Goal: Transaction & Acquisition: Purchase product/service

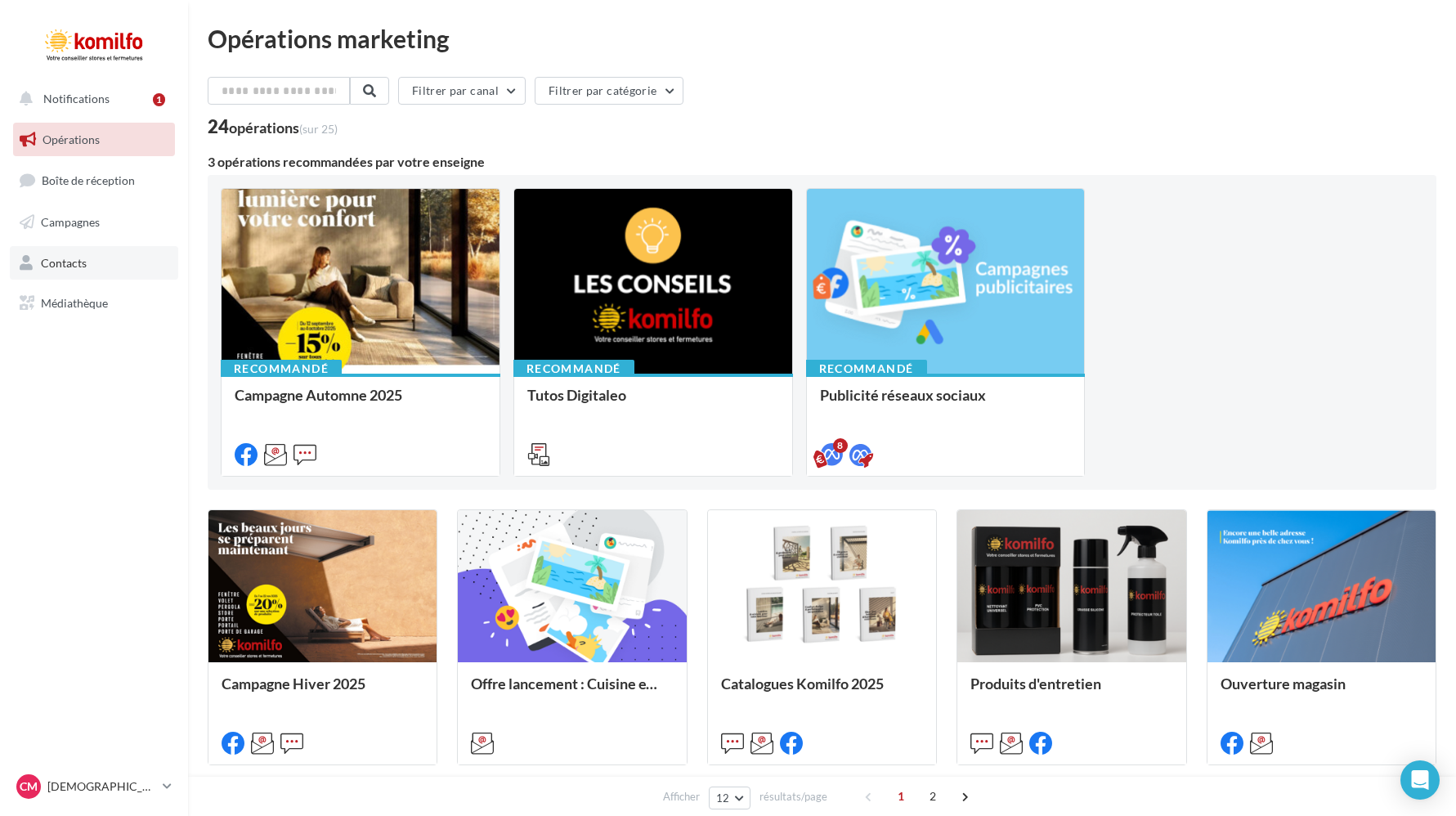
click at [102, 274] on link "Contacts" at bounding box center [94, 262] width 168 height 34
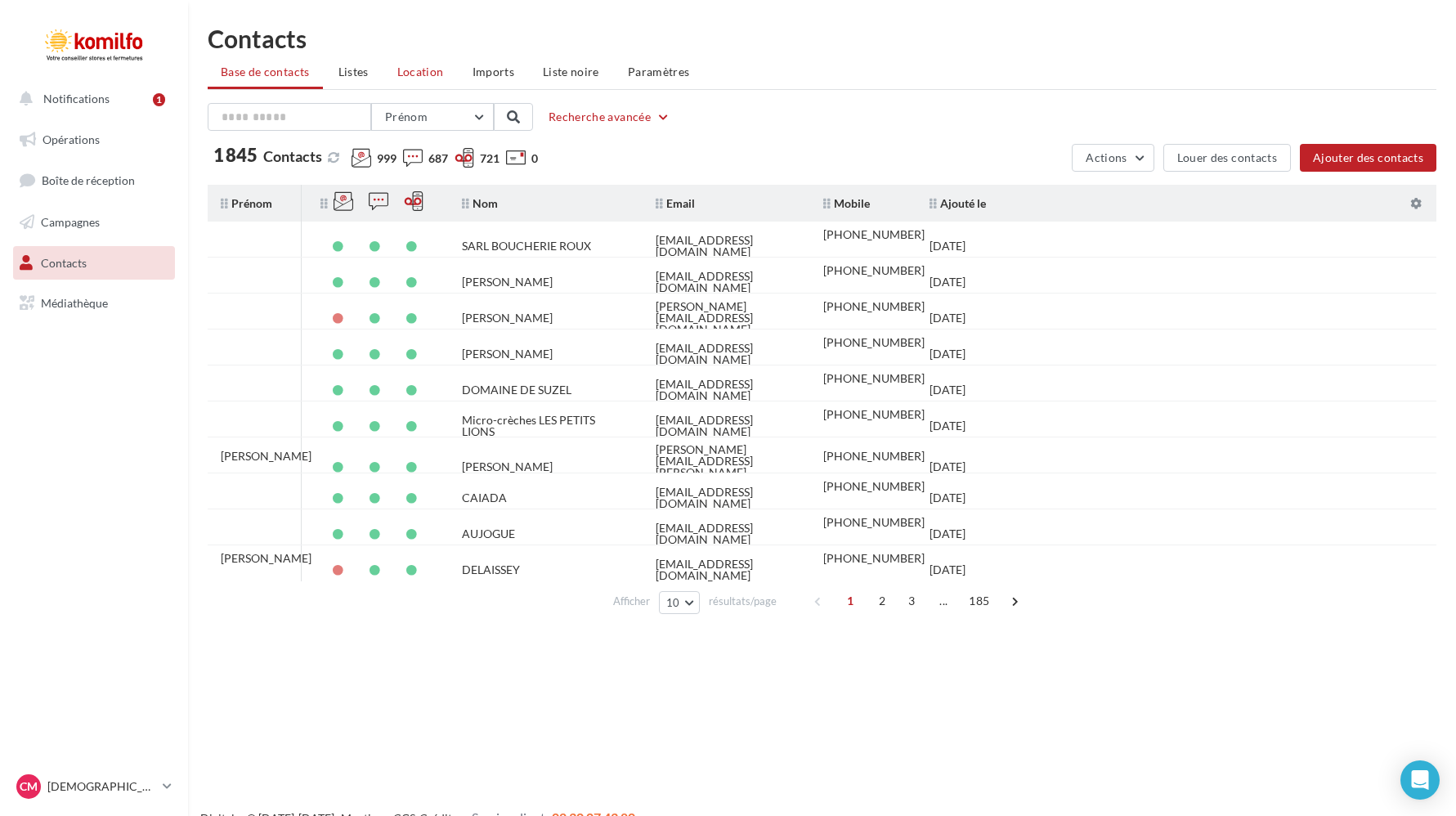
click at [438, 74] on span "Location" at bounding box center [421, 71] width 47 height 14
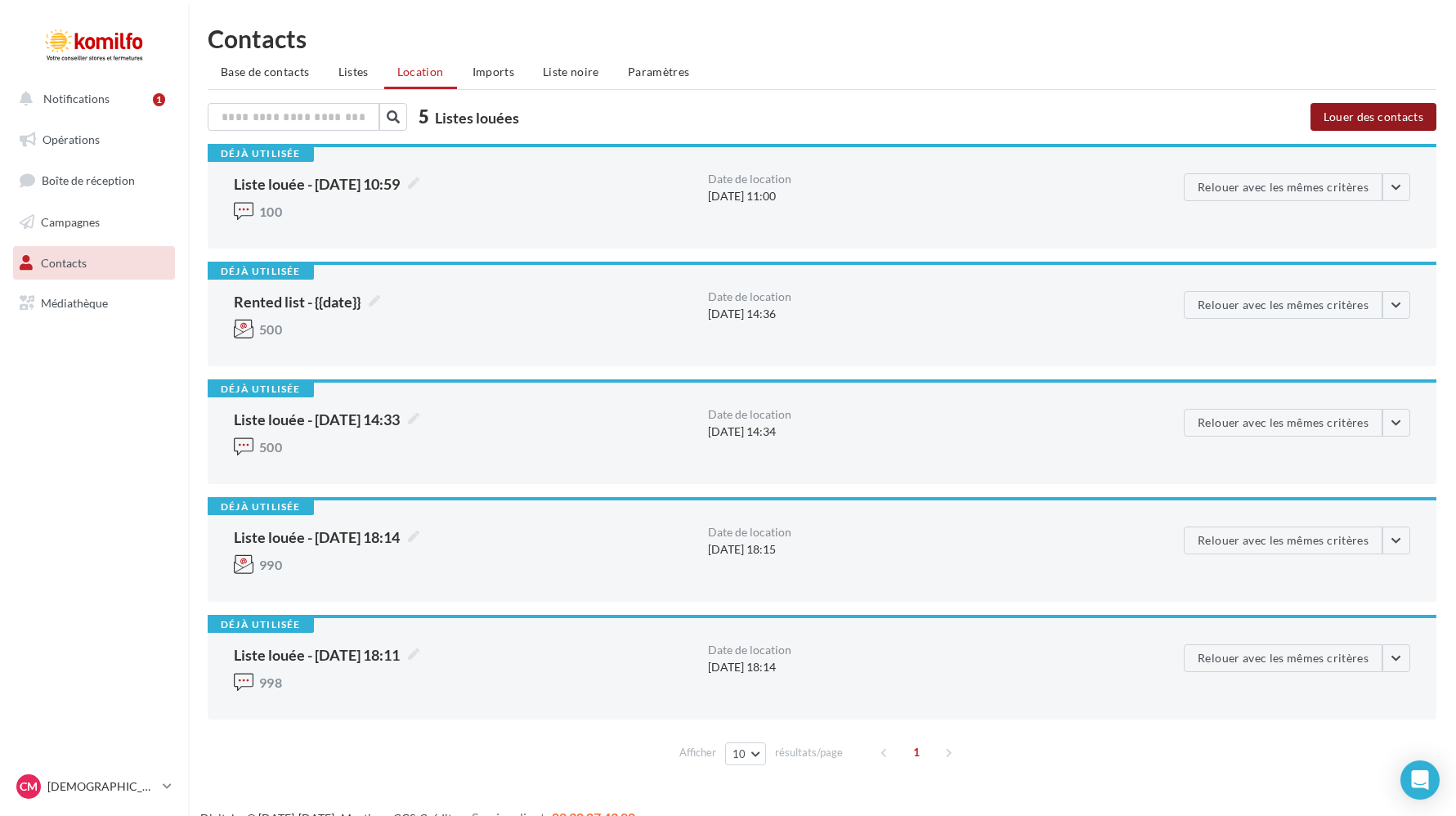
click at [1347, 108] on button "Louer des contacts" at bounding box center [1372, 117] width 126 height 28
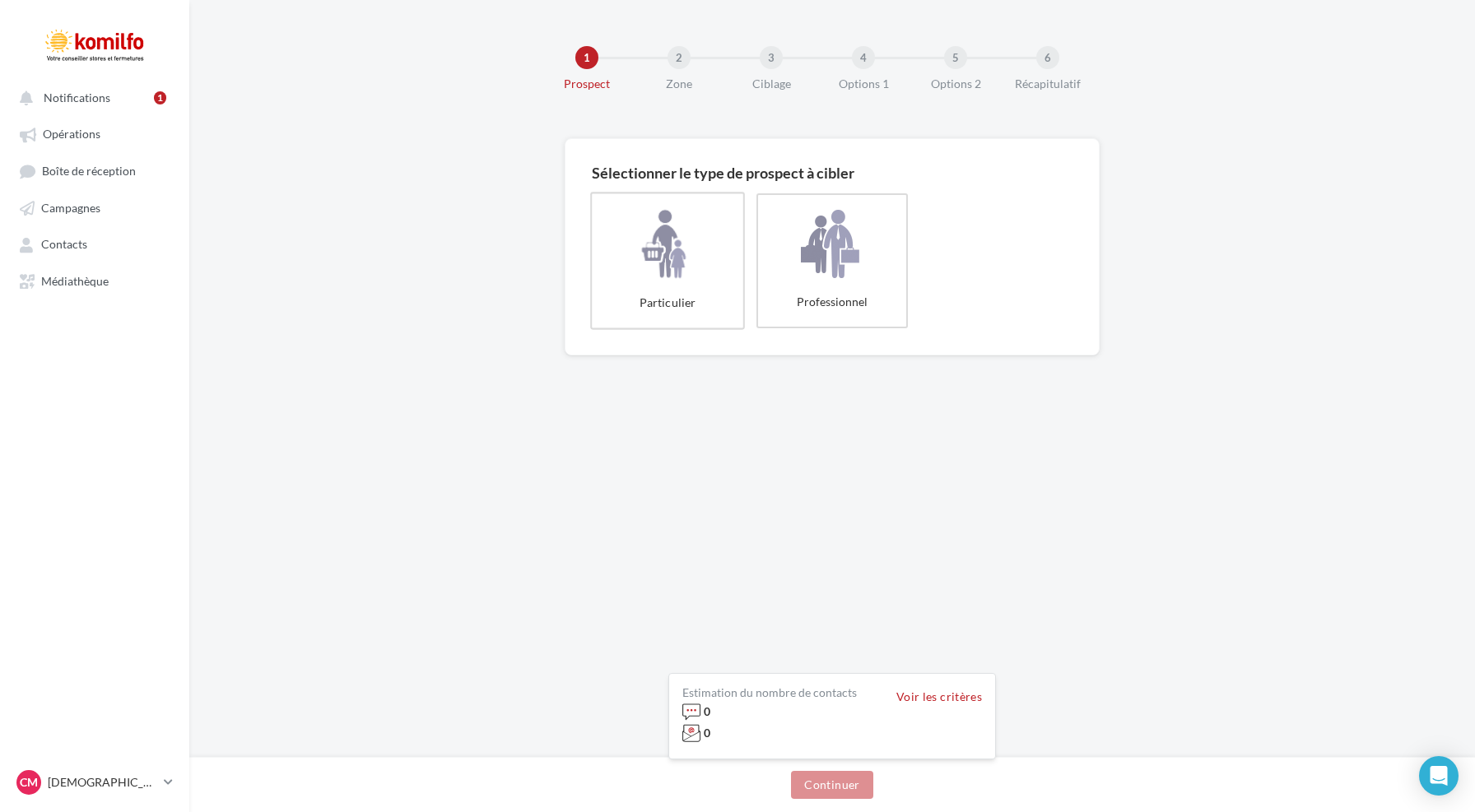
click at [661, 221] on label "Particulier" at bounding box center [667, 260] width 155 height 138
click at [825, 774] on button "Continuer" at bounding box center [831, 785] width 81 height 28
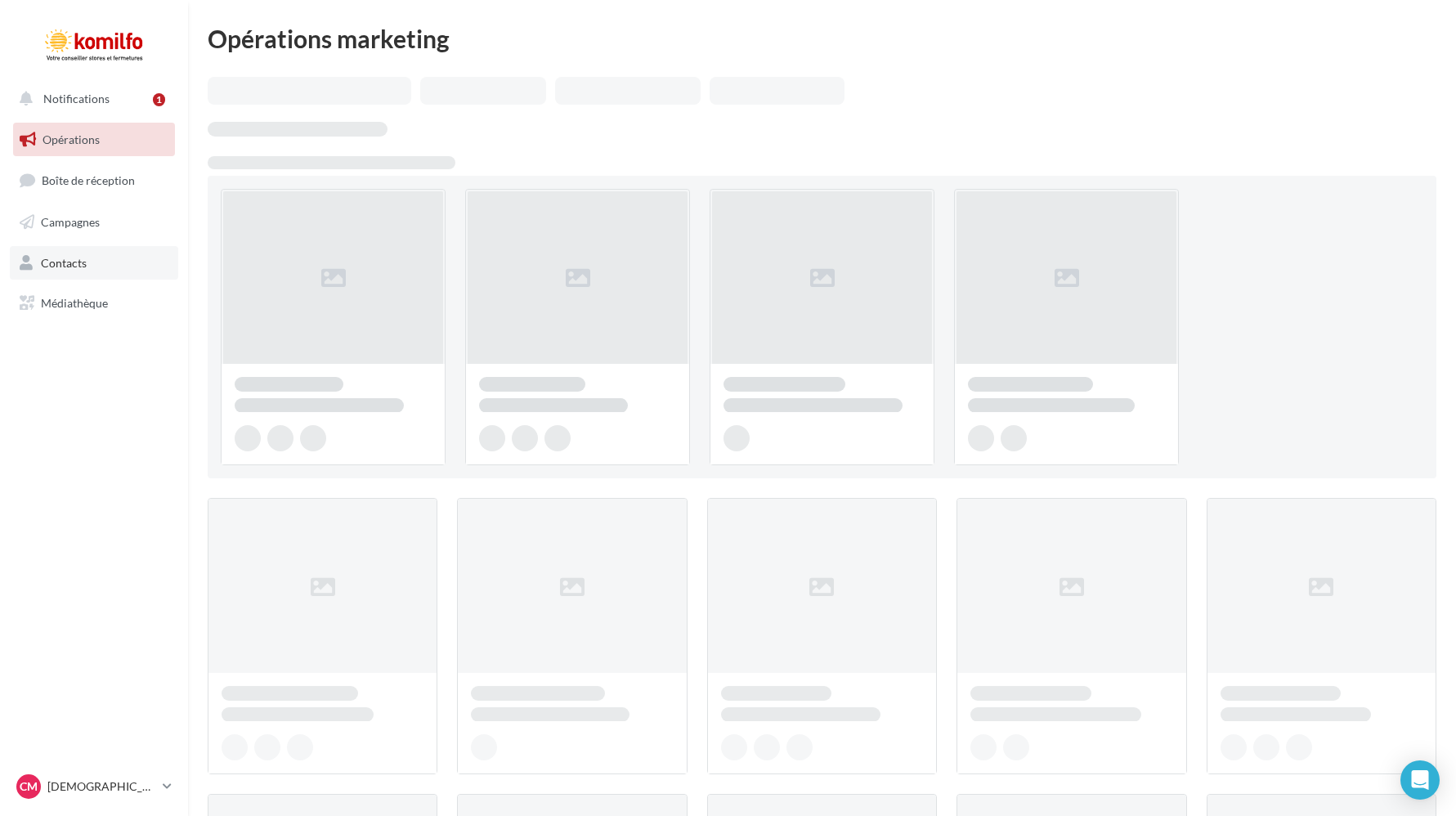
click at [66, 256] on span "Contacts" at bounding box center [63, 261] width 46 height 14
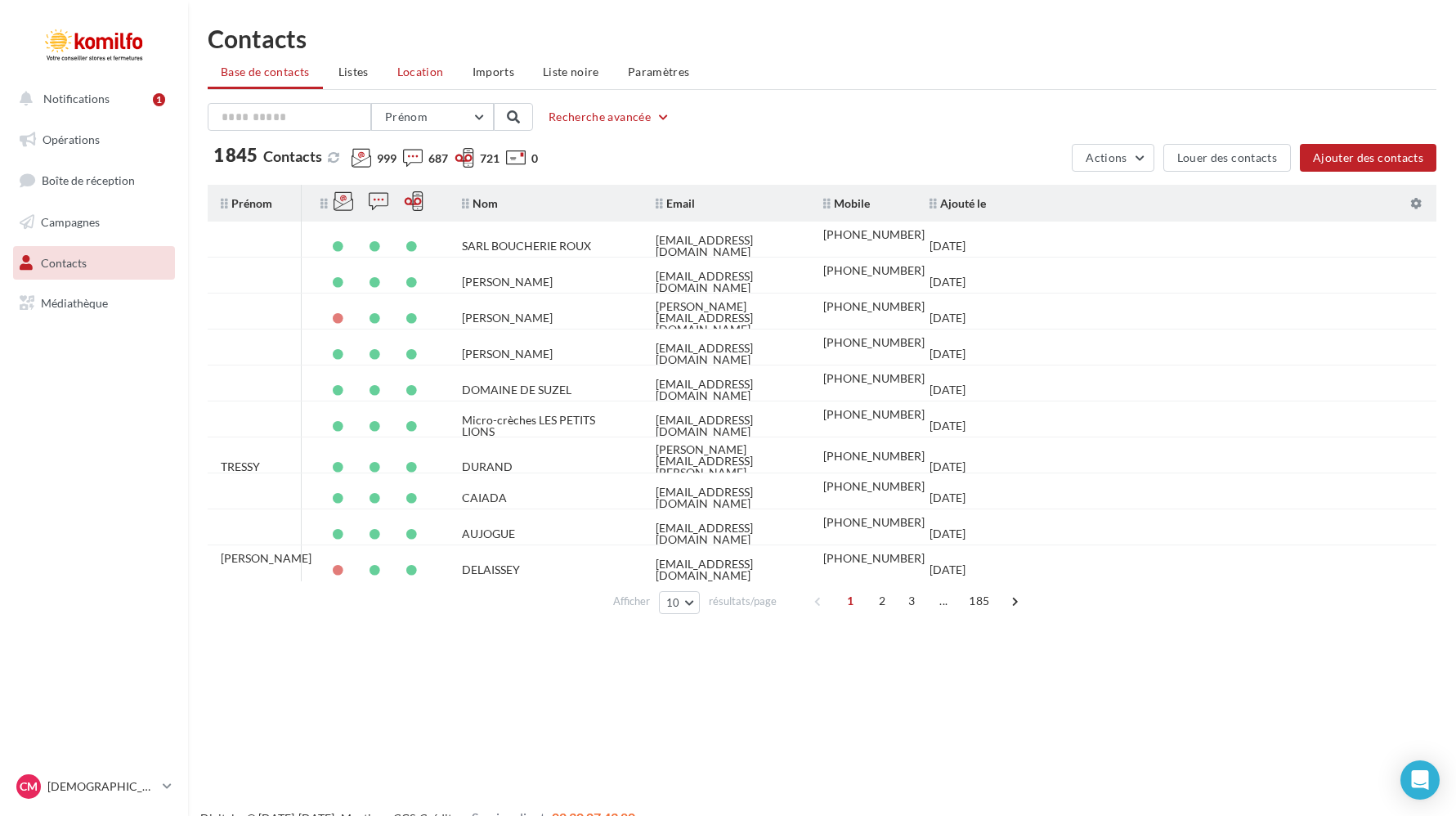
click at [433, 71] on span "Location" at bounding box center [421, 71] width 47 height 14
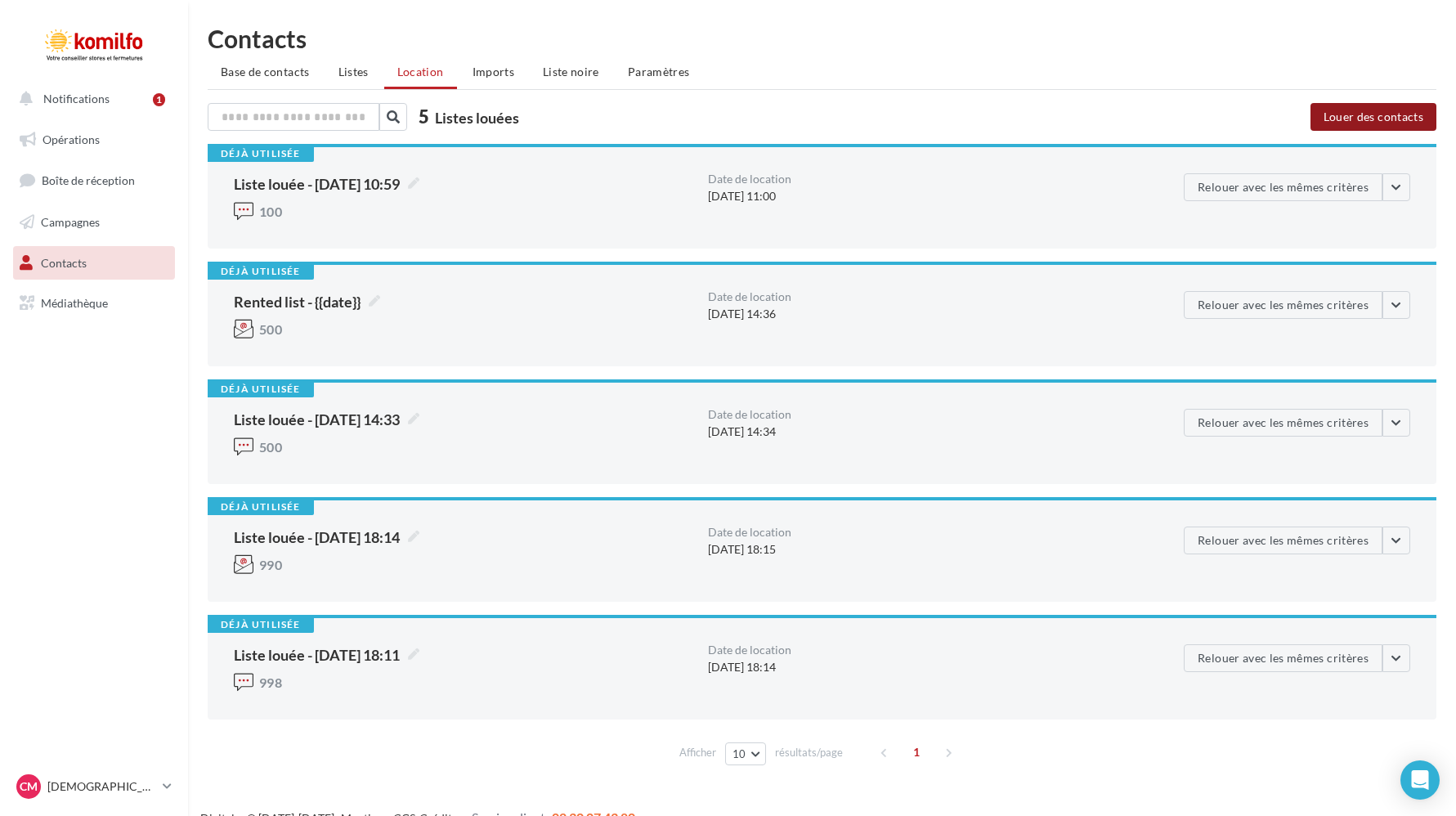
click at [1389, 114] on button "Louer des contacts" at bounding box center [1372, 117] width 126 height 28
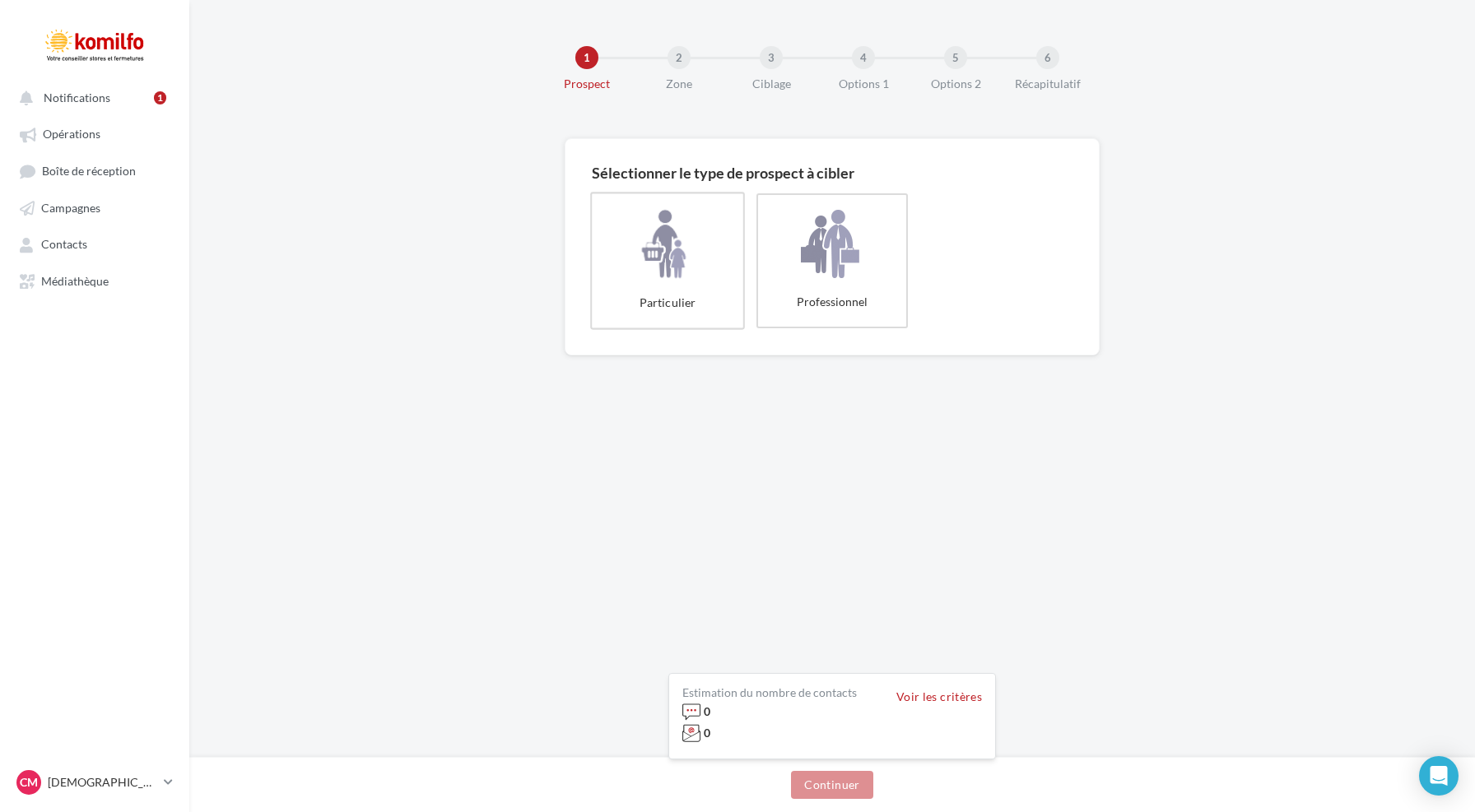
click at [656, 243] on label "Particulier" at bounding box center [667, 260] width 155 height 138
click at [837, 786] on button "Continuer" at bounding box center [831, 785] width 81 height 28
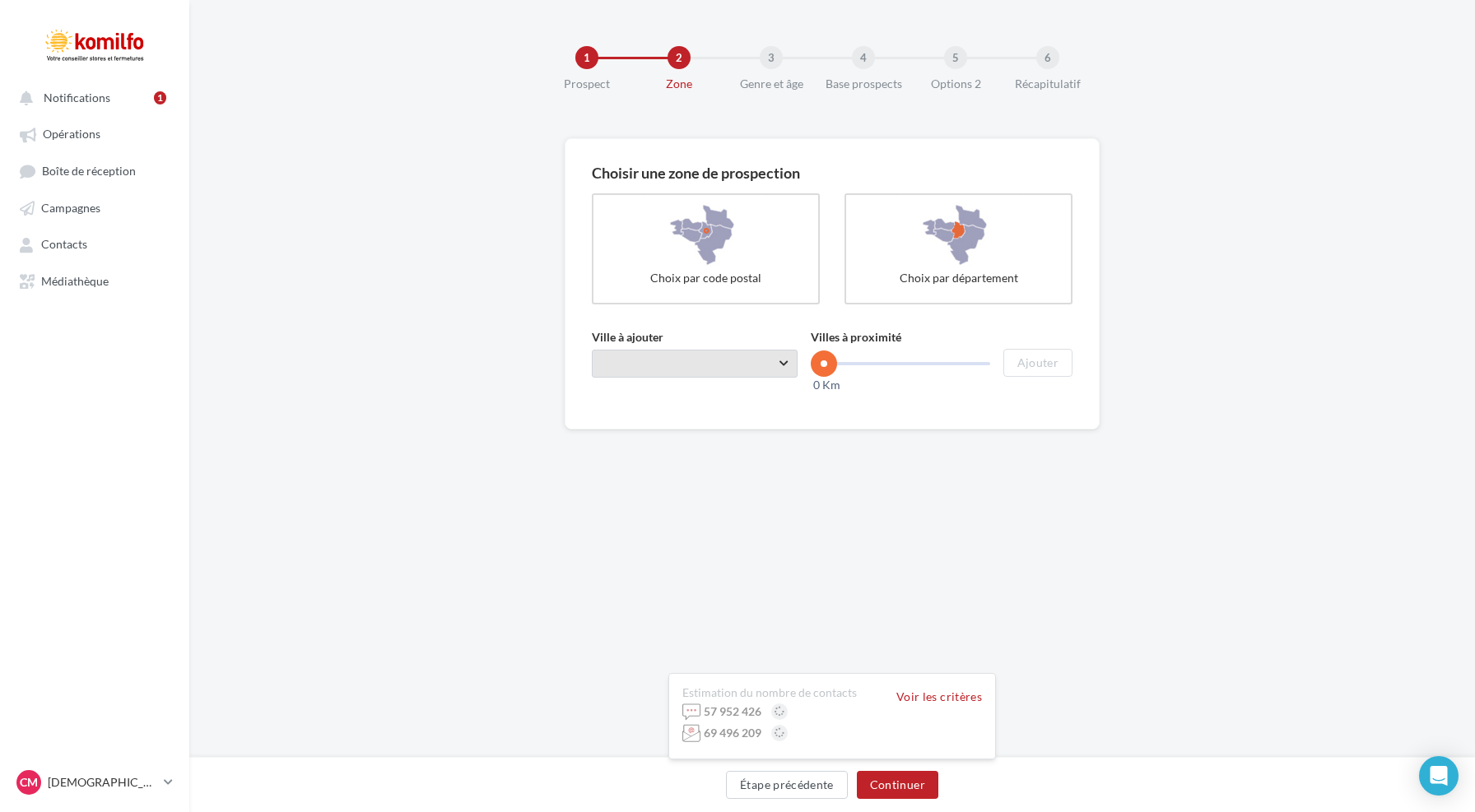
click at [657, 359] on span "Taper le début d'un code postal ou d'une ville ..." at bounding box center [695, 363] width 206 height 28
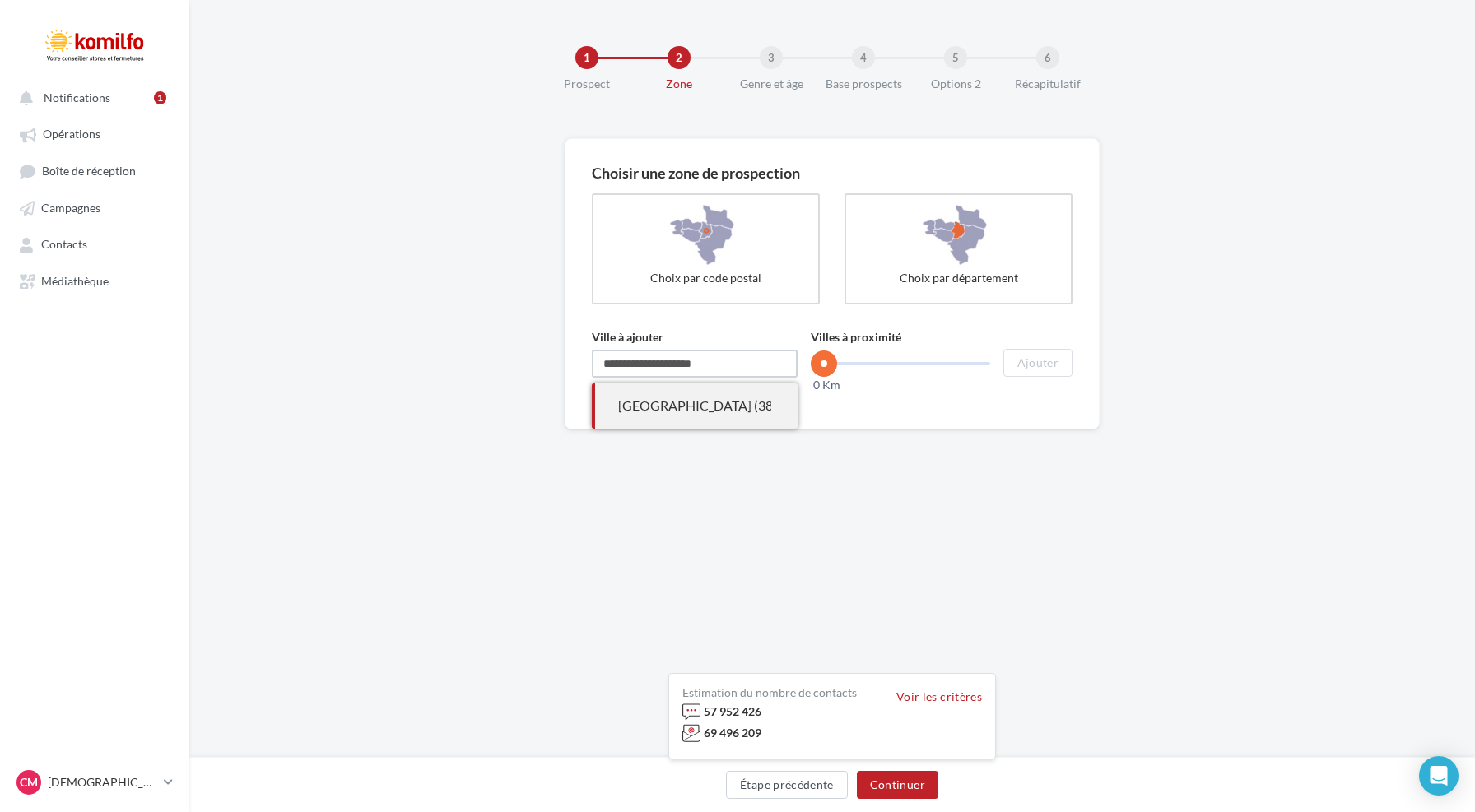
type input "**********"
click at [722, 408] on div "[GEOGRAPHIC_DATA] (38110)" at bounding box center [694, 406] width 153 height 19
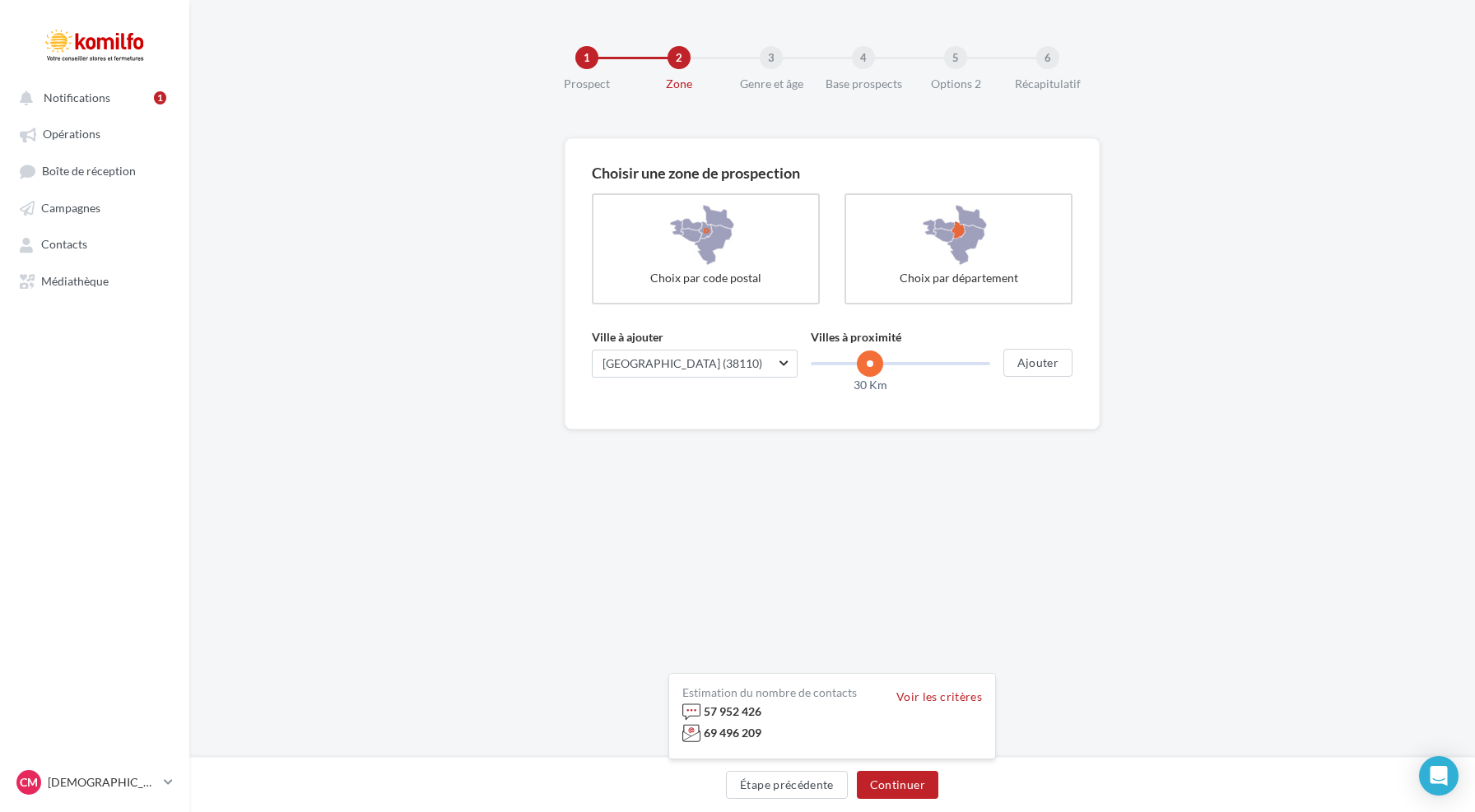
drag, startPoint x: 844, startPoint y: 369, endPoint x: 870, endPoint y: 364, distance: 26.5
click at [870, 364] on rzslider "0 Km 100 Km 30 Km" at bounding box center [900, 364] width 180 height 4
click at [1033, 369] on button "Ajouter" at bounding box center [1038, 363] width 69 height 28
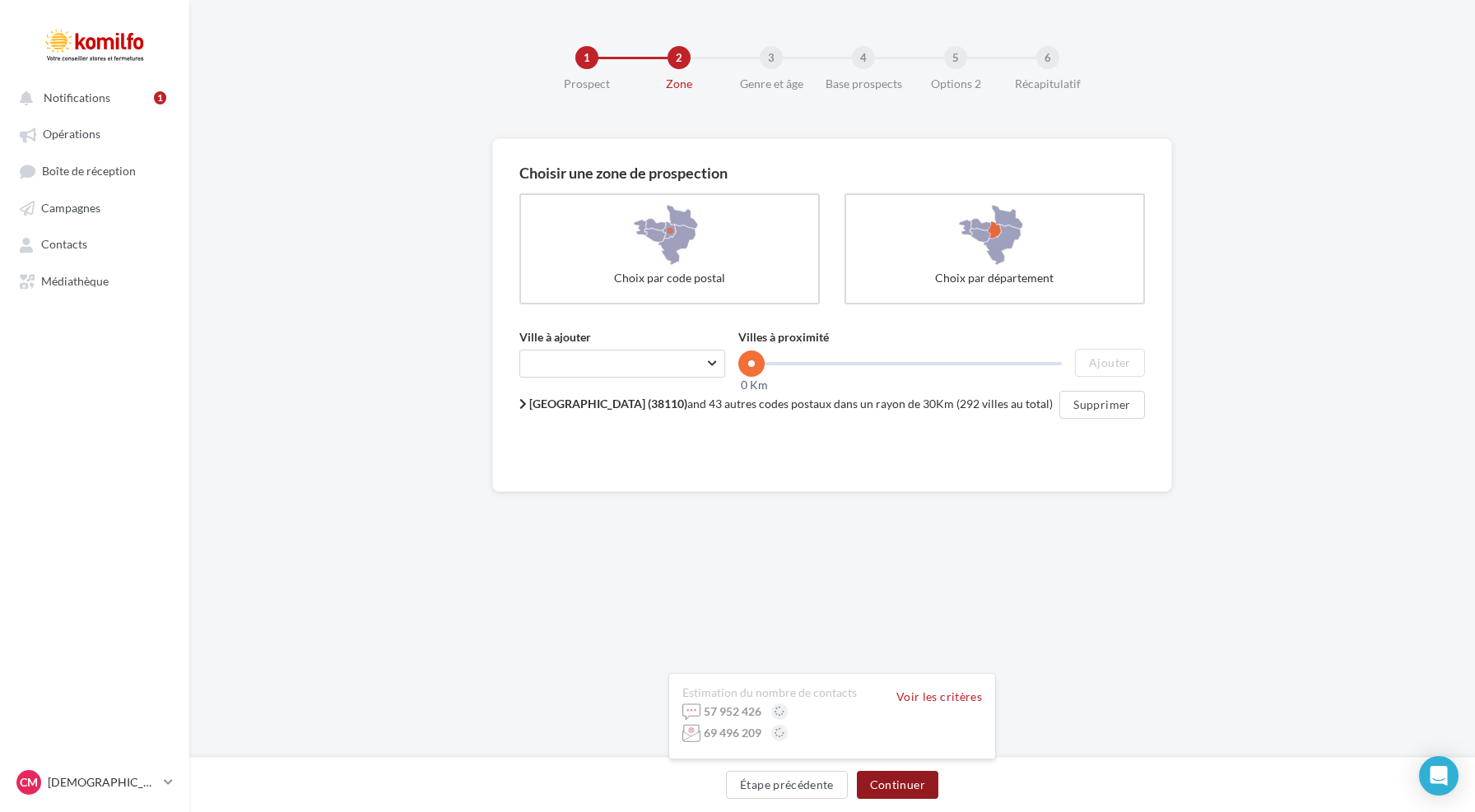
click at [903, 790] on button "Continuer" at bounding box center [897, 785] width 81 height 28
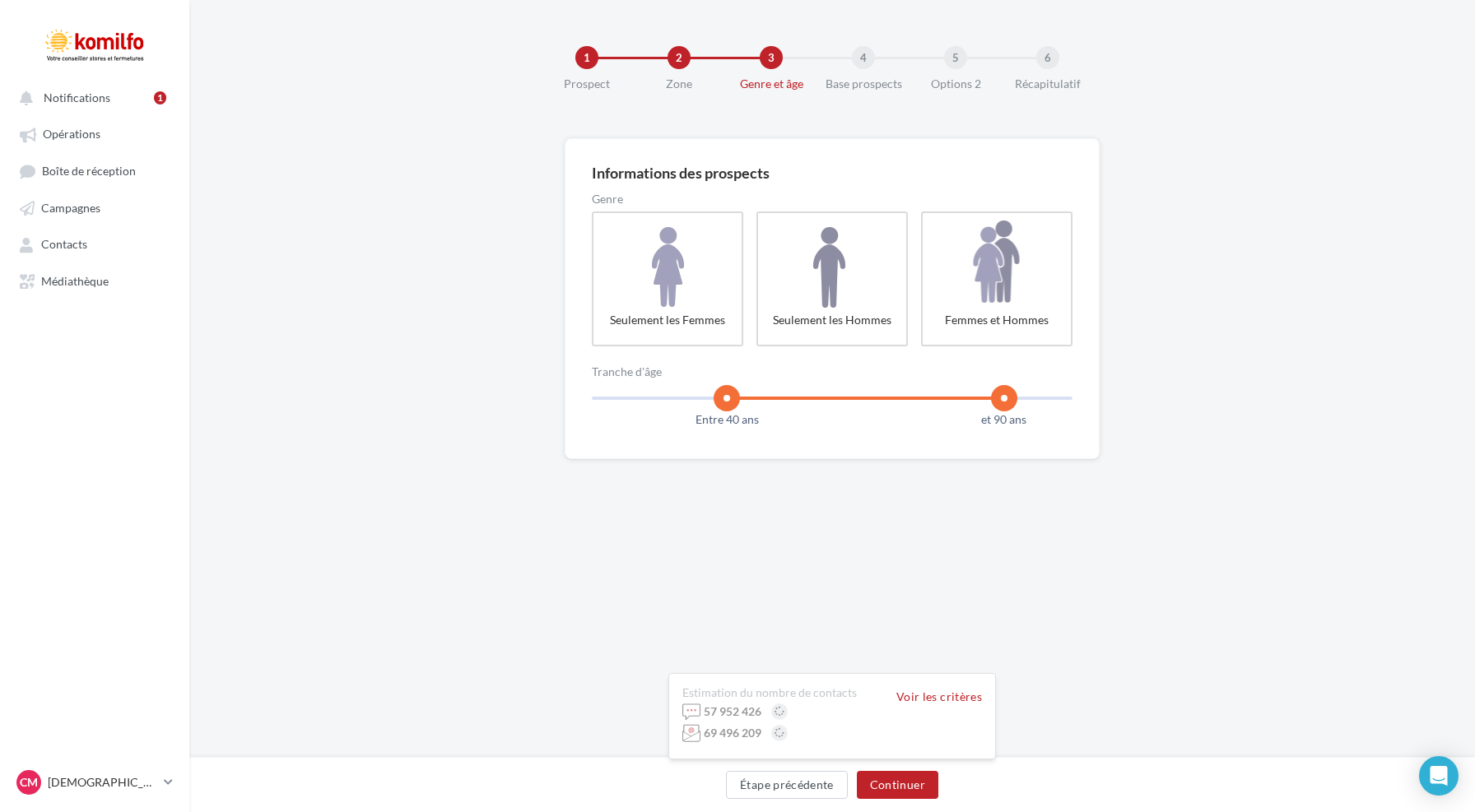
drag, startPoint x: 664, startPoint y: 399, endPoint x: 726, endPoint y: 401, distance: 62.0
click at [726, 400] on rzslider "18 100 Entre 40 ans et 90 ans" at bounding box center [832, 399] width 480 height 4
click at [875, 400] on rzslider "18 100 Entre 40 ans et 67 ans" at bounding box center [832, 399] width 480 height 4
drag, startPoint x: 875, startPoint y: 401, endPoint x: 892, endPoint y: 397, distance: 17.5
click at [892, 397] on span at bounding box center [892, 398] width 26 height 26
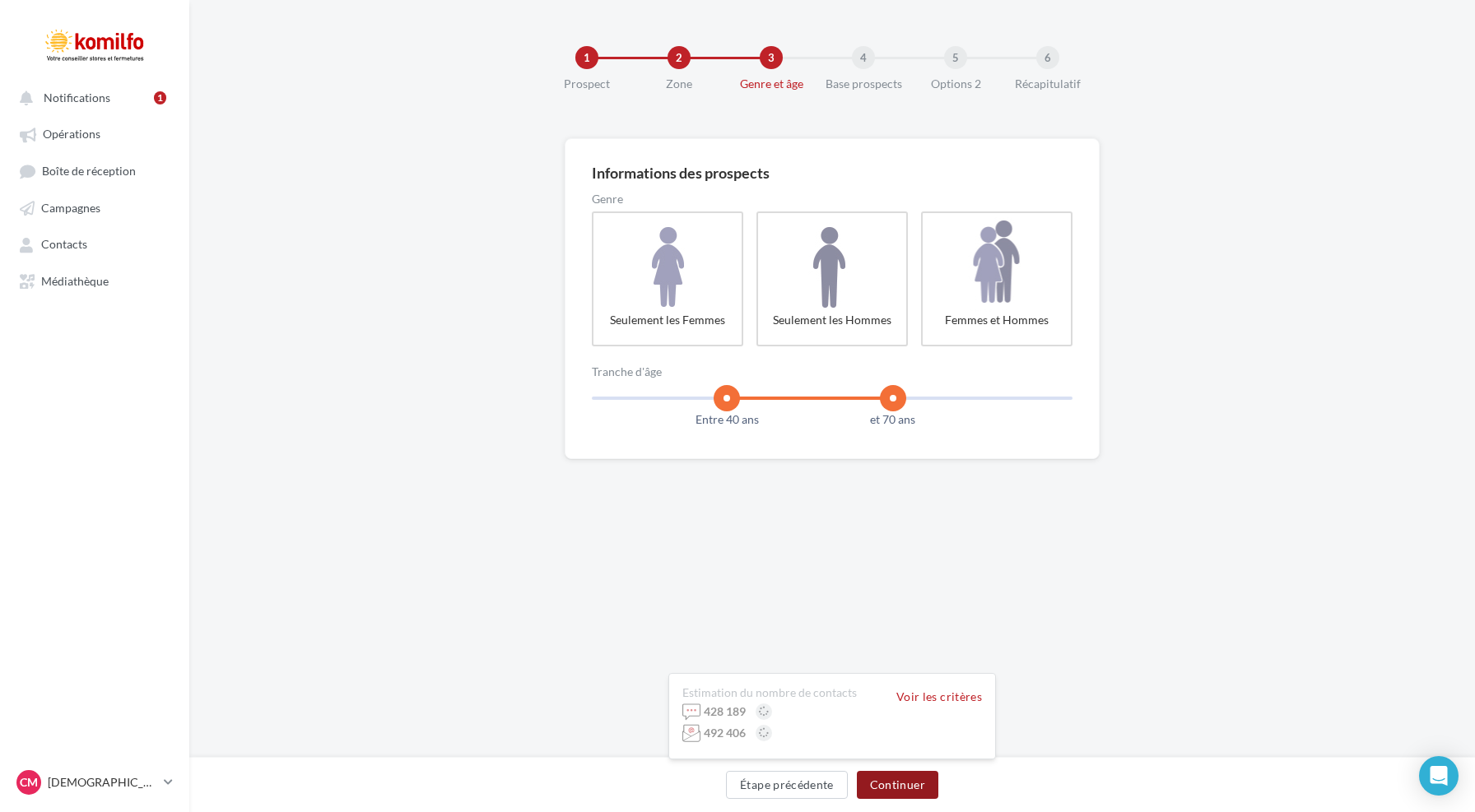
click at [879, 777] on button "Continuer" at bounding box center [897, 785] width 81 height 28
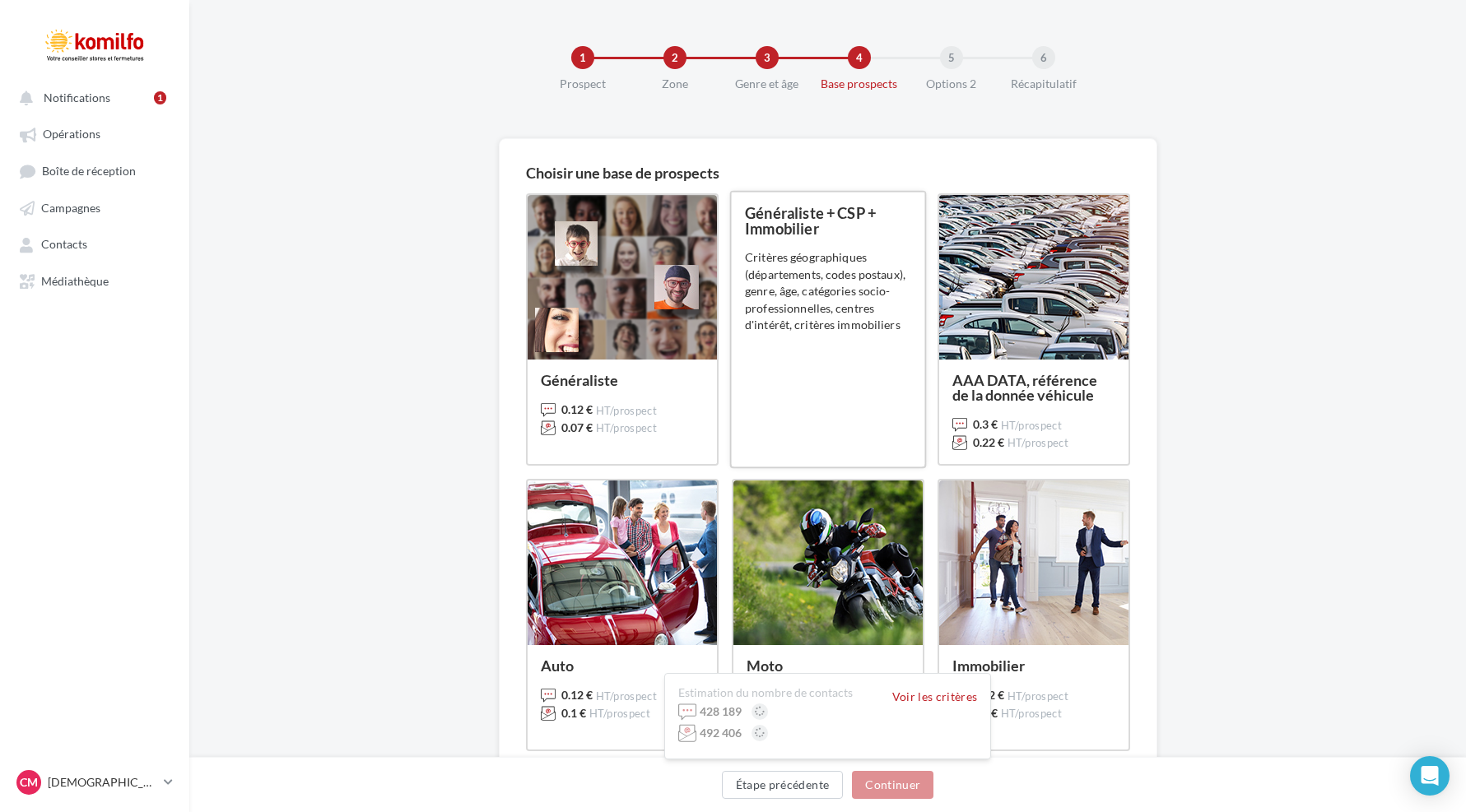
click at [815, 336] on div "Généraliste + CSP + Immobilier 0.11 € HT/prospect 0.065 € HT/prospect Critères …" at bounding box center [827, 330] width 166 height 247
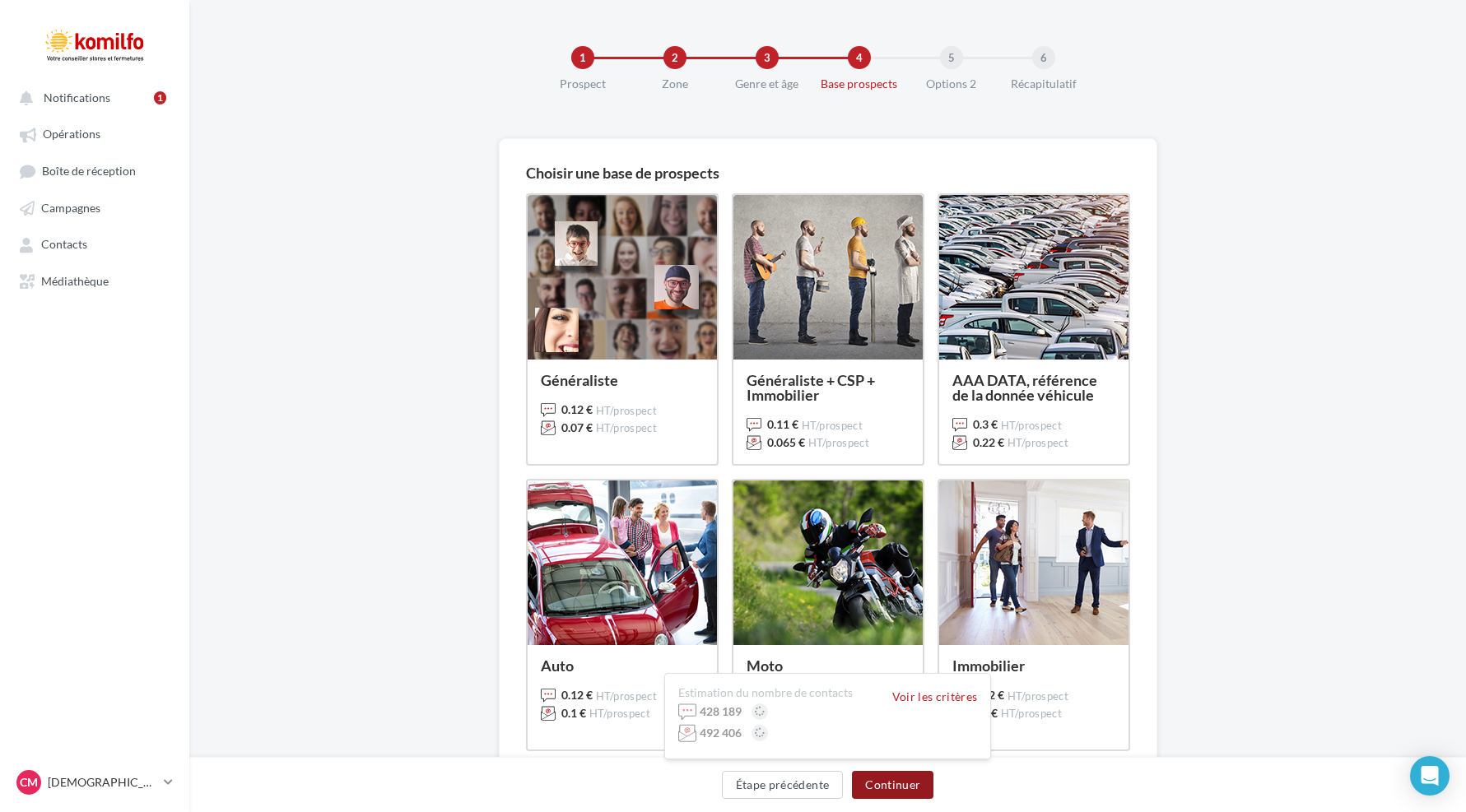
click at [897, 785] on button "Continuer" at bounding box center [892, 785] width 81 height 28
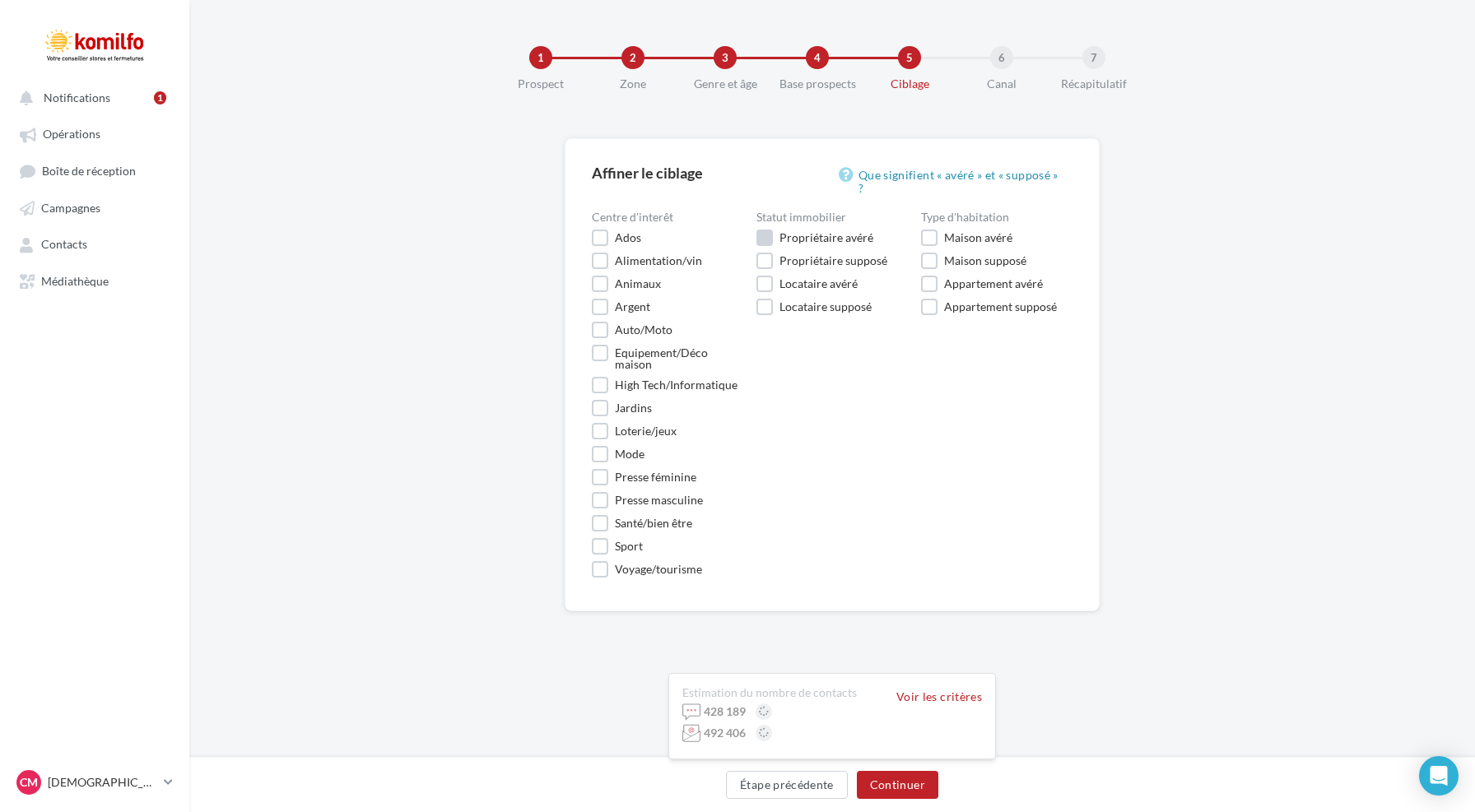
click at [763, 229] on label "Propriétaire avéré" at bounding box center [814, 238] width 117 height 17
click at [933, 229] on label "Maison avéré" at bounding box center [966, 238] width 92 height 17
click at [911, 793] on button "Continuer" at bounding box center [897, 785] width 81 height 28
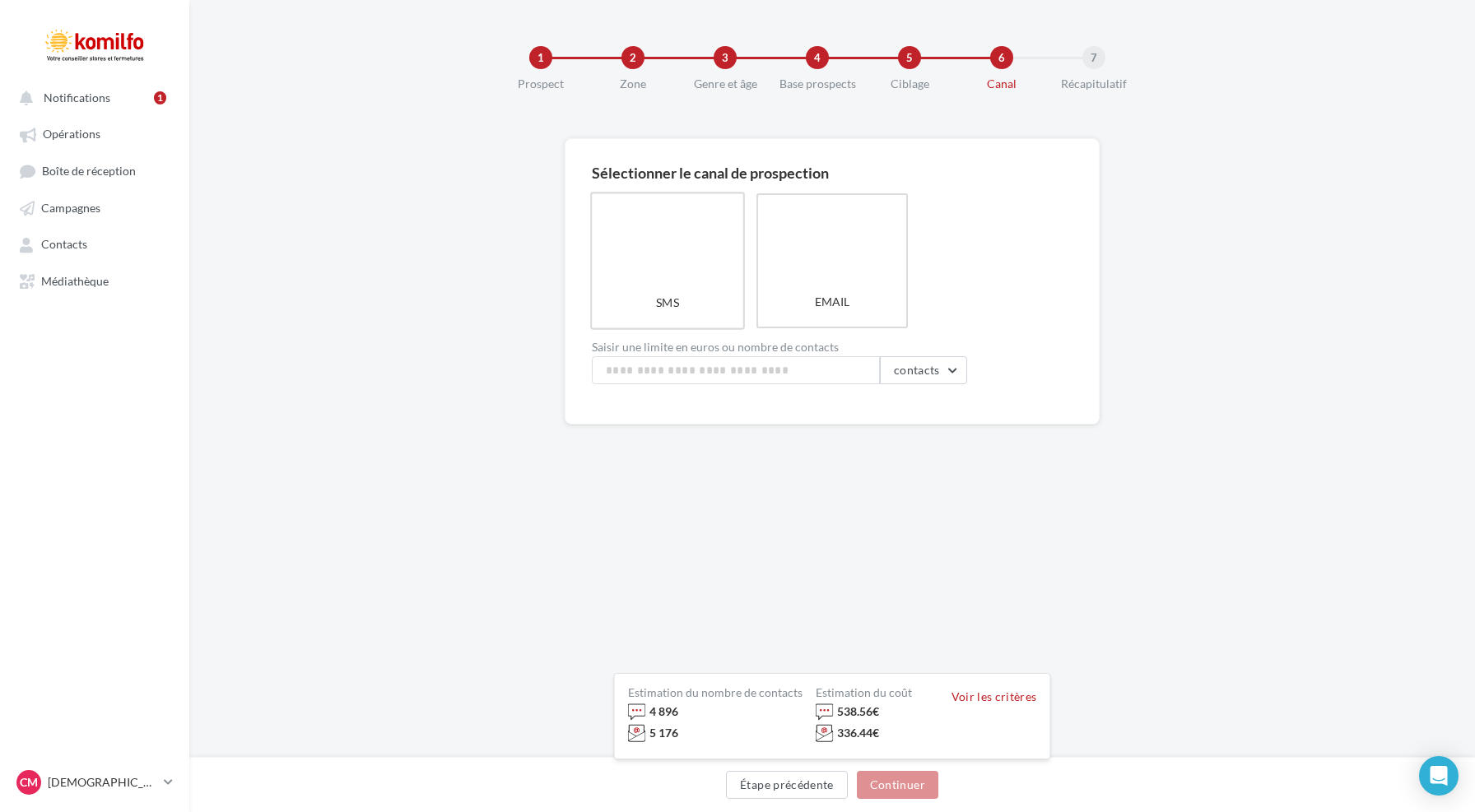
click at [698, 294] on label "SMS" at bounding box center [667, 260] width 155 height 138
click at [673, 383] on input at bounding box center [736, 370] width 288 height 28
type input "***"
click at [815, 547] on div "1 Prospect 2 Zone 3 Genre et âge 4 Base prospects 5 Ciblage 6 Canal 7 Récapitul…" at bounding box center [832, 378] width 1285 height 758
click at [901, 787] on button "Continuer" at bounding box center [897, 785] width 81 height 28
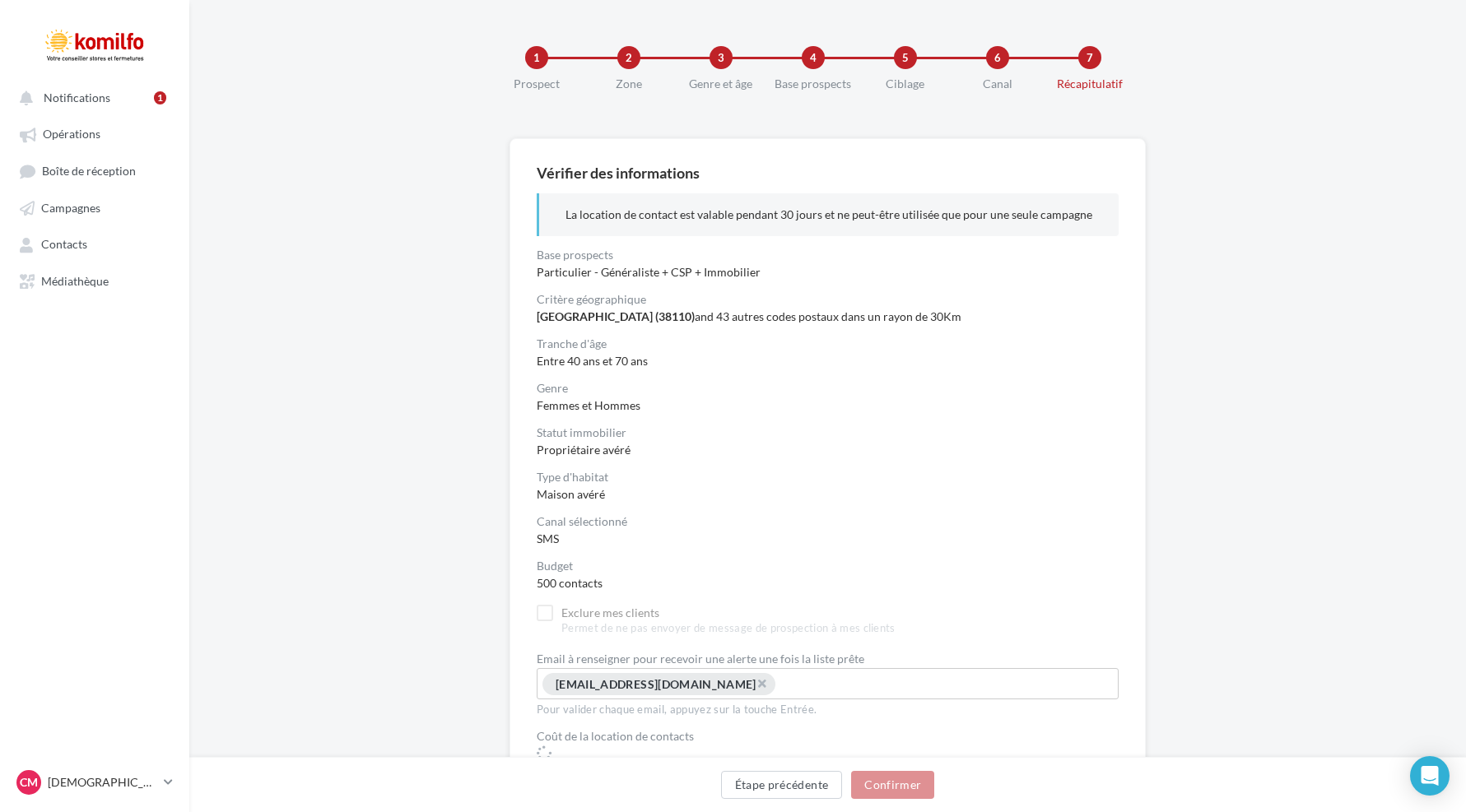
click at [549, 607] on label "Exclure mes clients Permet de ne pas envoyer de message de prospection à mes cl…" at bounding box center [716, 620] width 359 height 31
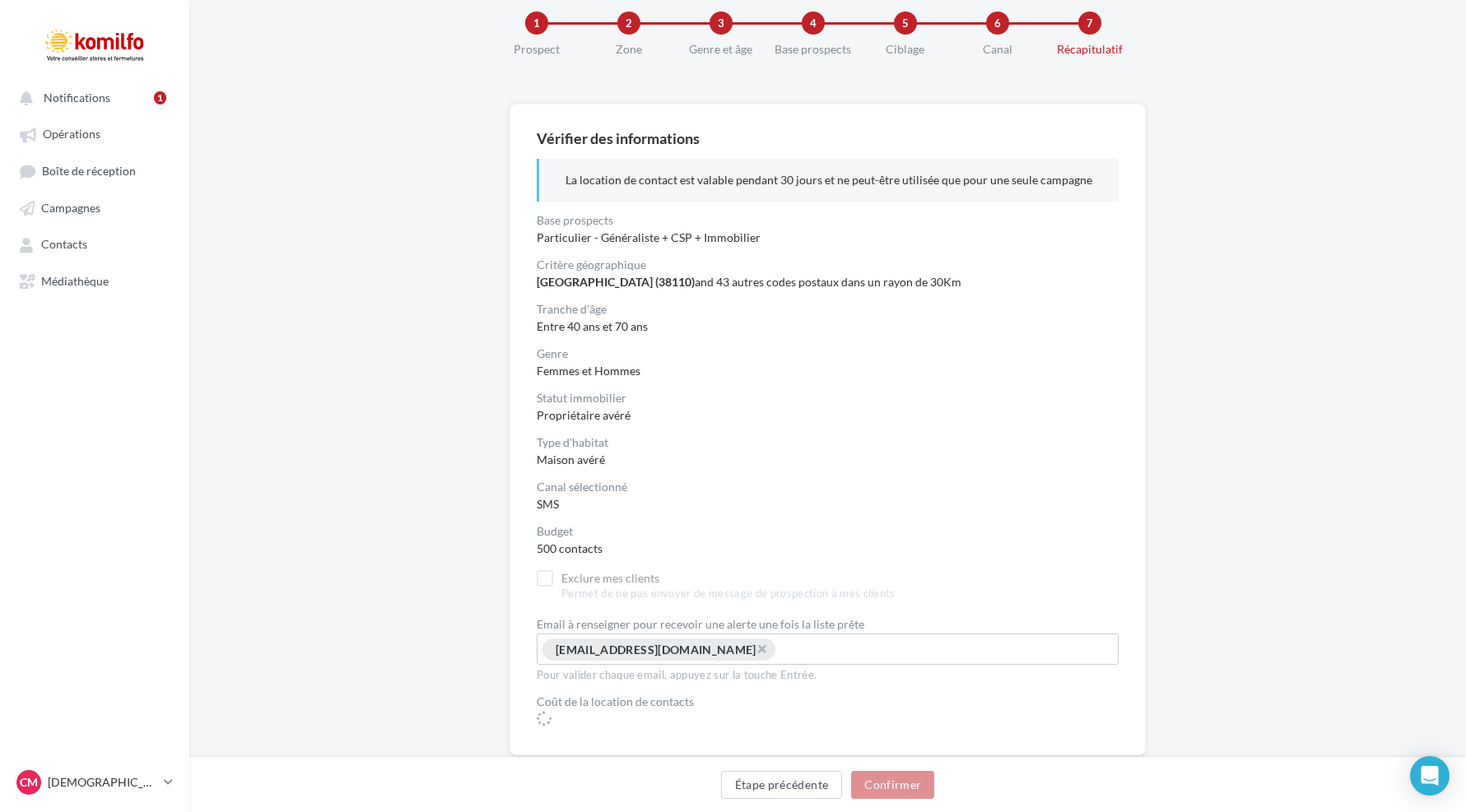
scroll to position [58, 0]
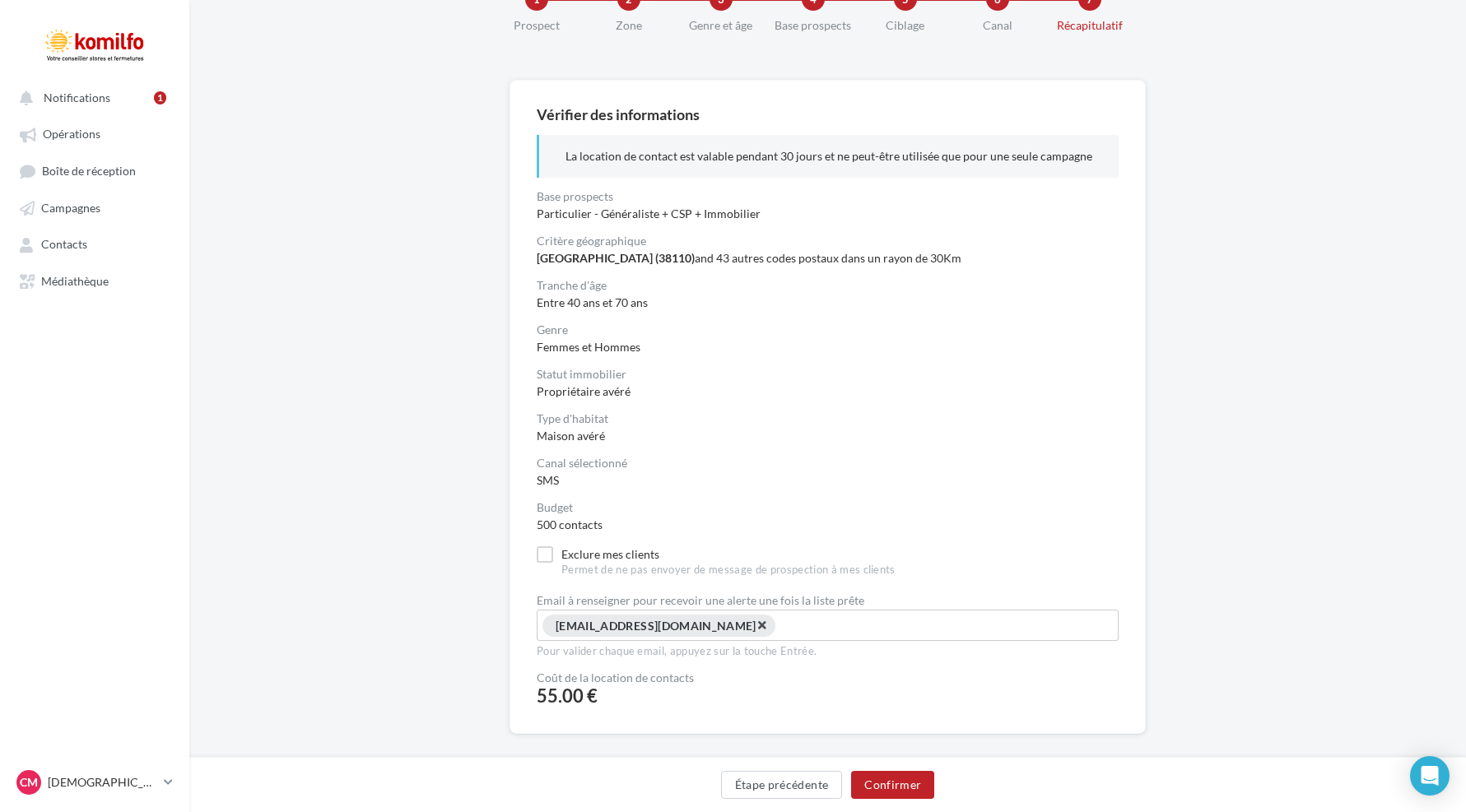
click at [756, 630] on span "×" at bounding box center [761, 625] width 10 height 16
click at [594, 624] on input "Select box" at bounding box center [827, 623] width 573 height 19
click at [452, 623] on div "**********" at bounding box center [827, 459] width 1277 height 760
click at [898, 787] on button "Confirmer" at bounding box center [893, 785] width 83 height 28
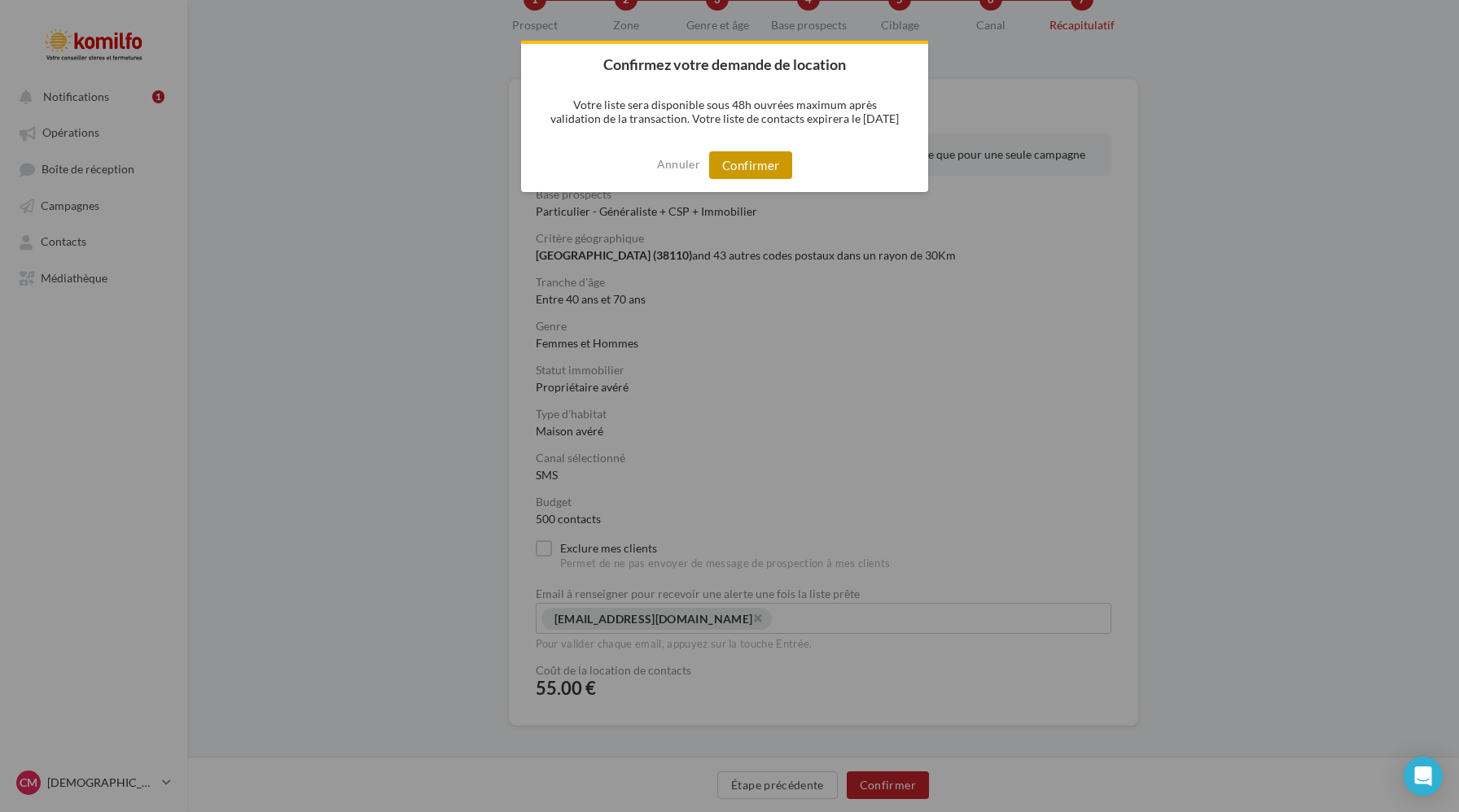
click at [743, 172] on button "Confirmer" at bounding box center [750, 165] width 83 height 28
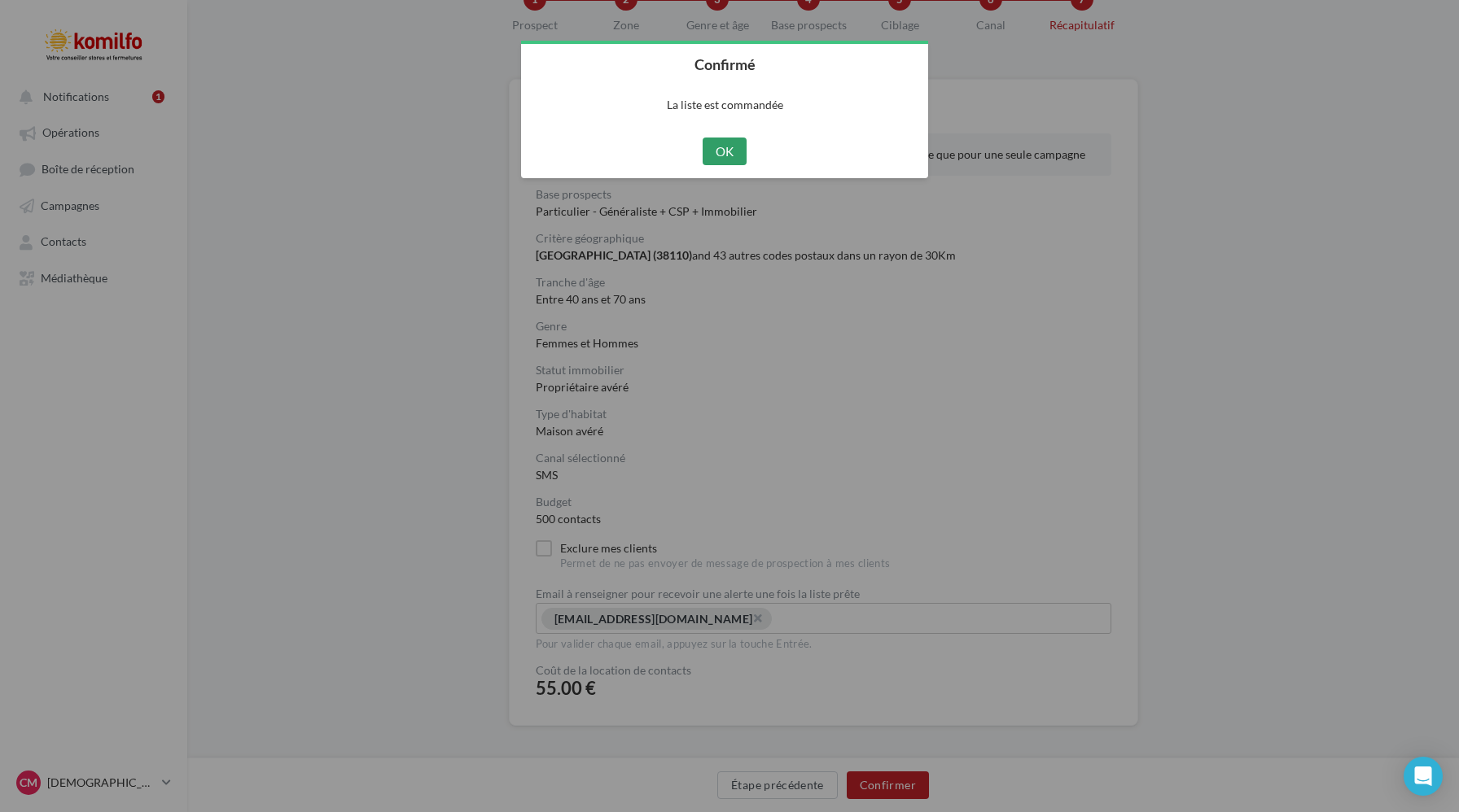
click at [716, 144] on button "OK" at bounding box center [724, 151] width 44 height 28
